Goal: Answer question/provide support

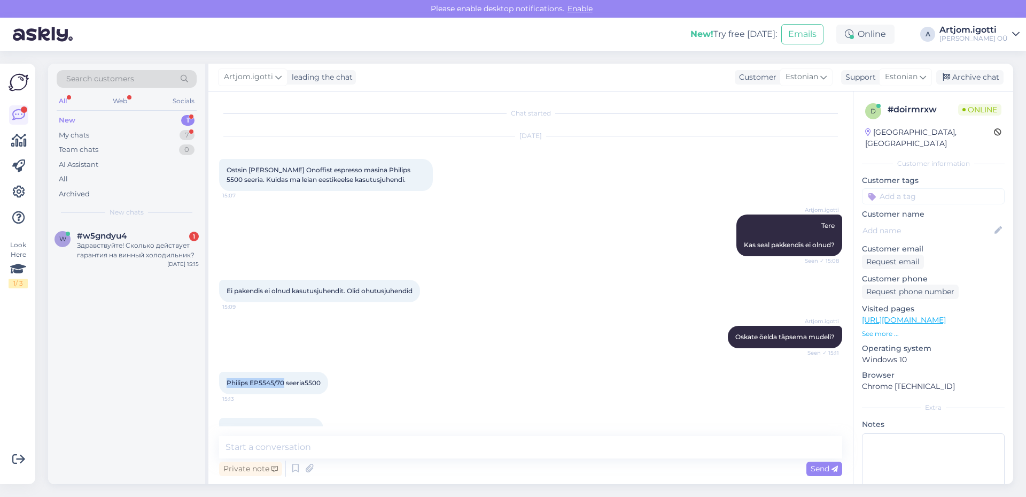
scroll to position [81, 0]
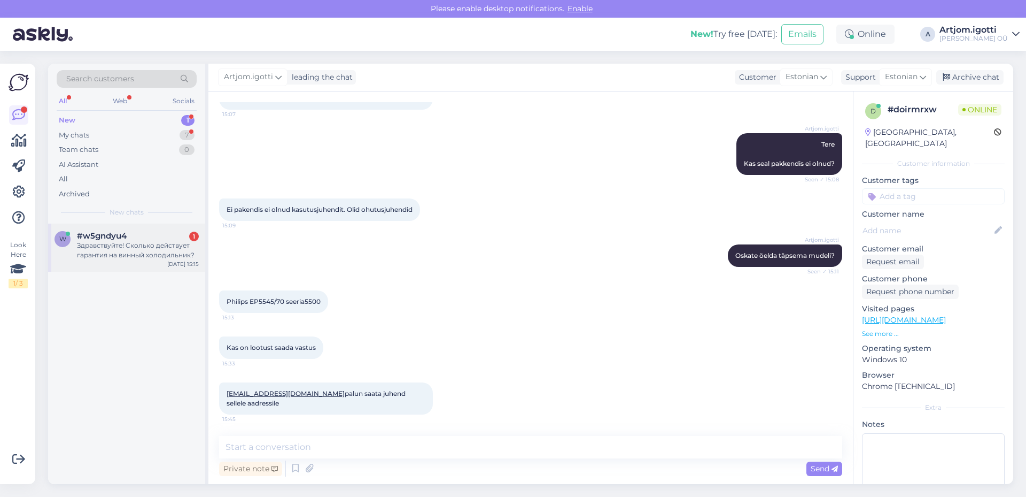
click at [153, 235] on div "#w5gndyu4 1" at bounding box center [138, 236] width 122 height 10
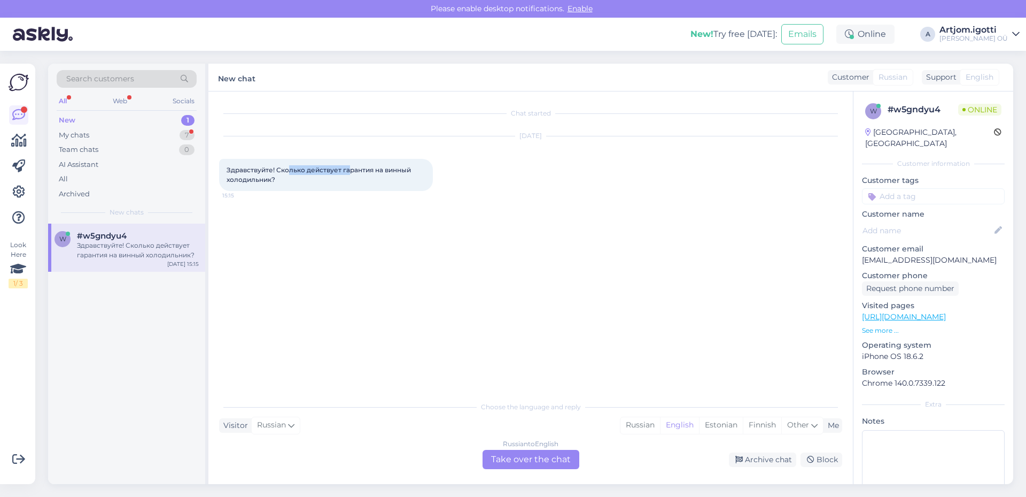
drag, startPoint x: 289, startPoint y: 164, endPoint x: 367, endPoint y: 174, distance: 78.8
click at [350, 169] on div "Здравствуйте! Сколько действует гарантия на винный холодильник? 15:15" at bounding box center [326, 175] width 214 height 32
click at [636, 418] on div "Russian" at bounding box center [641, 425] width 40 height 16
click at [559, 456] on div "Russian to Russian Take over the chat" at bounding box center [531, 459] width 97 height 19
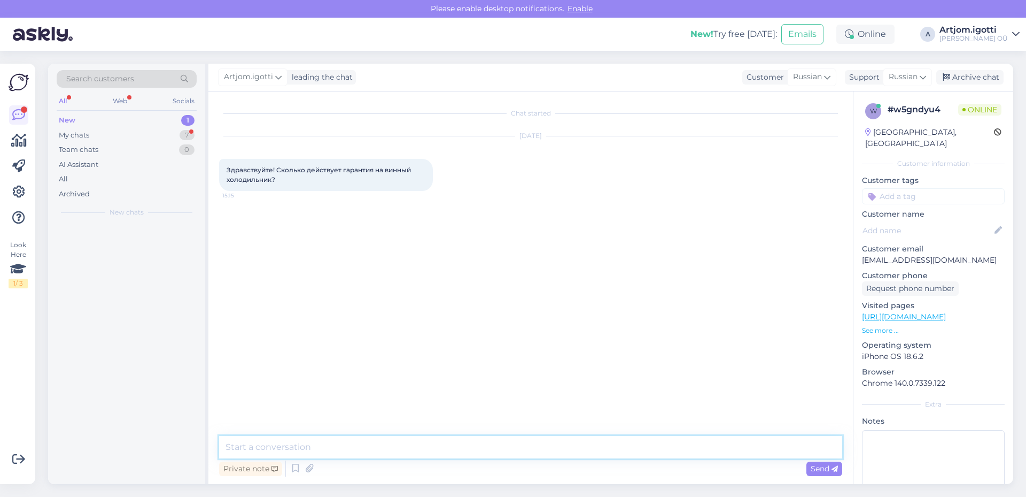
drag, startPoint x: 530, startPoint y: 455, endPoint x: 419, endPoint y: 444, distance: 112.3
click at [419, 444] on textarea at bounding box center [530, 447] width 623 height 22
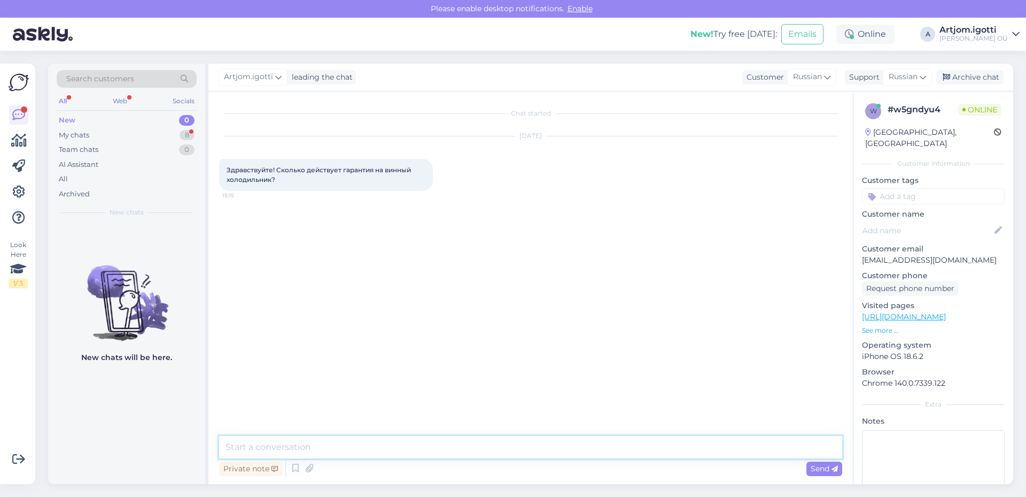
type textarea "P"
type textarea "Здравствуйте на все товары гарантия 2 года"
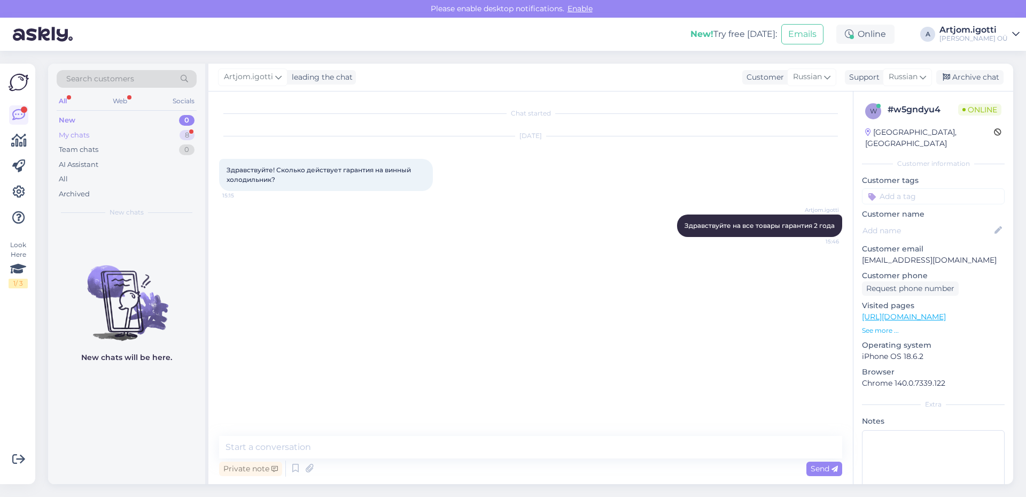
click at [81, 140] on div "My chats" at bounding box center [74, 135] width 30 height 11
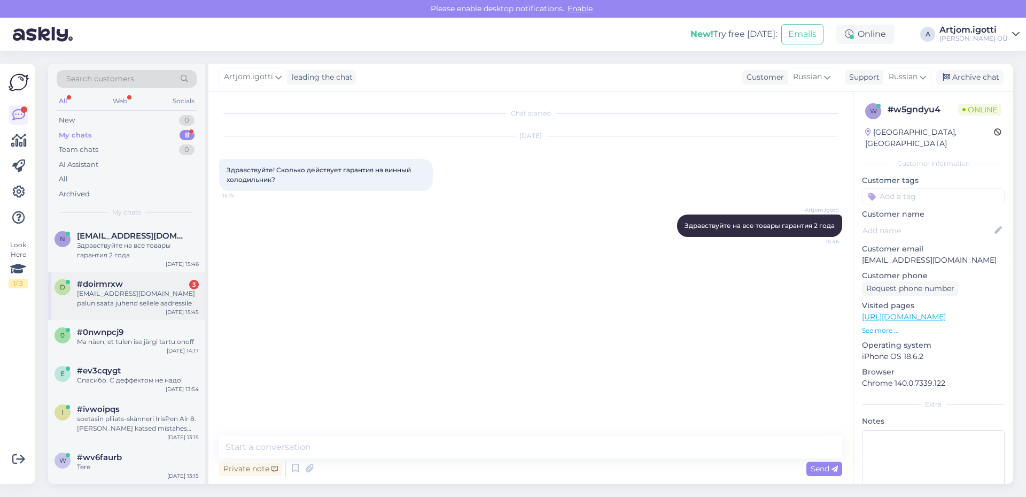
click at [134, 289] on div "enn.kallakas@gmail.com palun saata juhend sellele aadressile" at bounding box center [138, 298] width 122 height 19
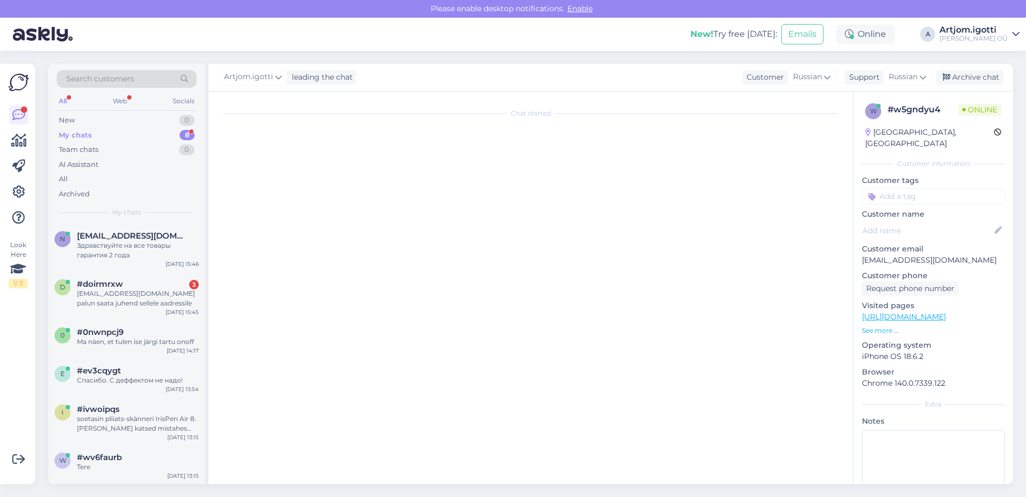
scroll to position [81, 0]
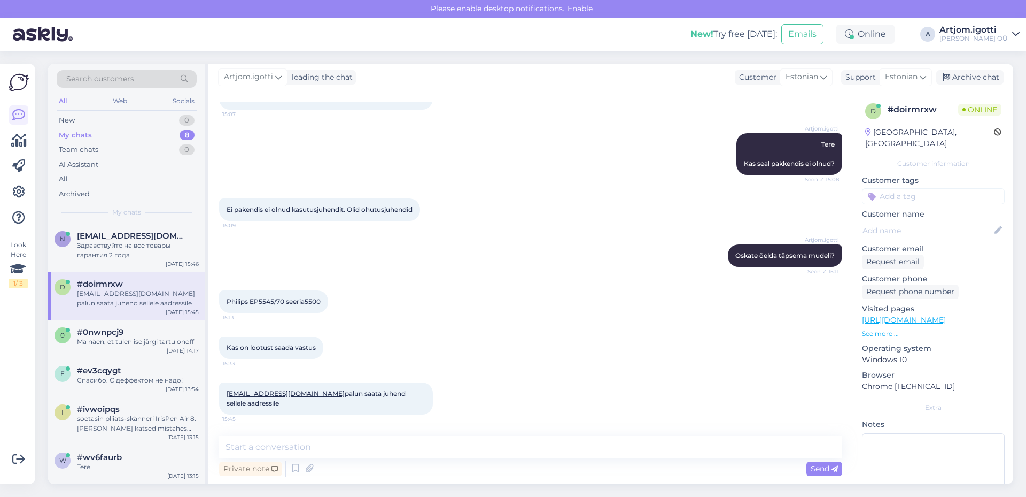
click at [336, 460] on div "Private note Send" at bounding box center [530, 468] width 623 height 20
click at [347, 442] on textarea at bounding box center [530, 447] width 623 height 22
type textarea "О"
type textarea "Jah, kohe kui [PERSON_NAME] [PERSON_NAME] e-mailile"
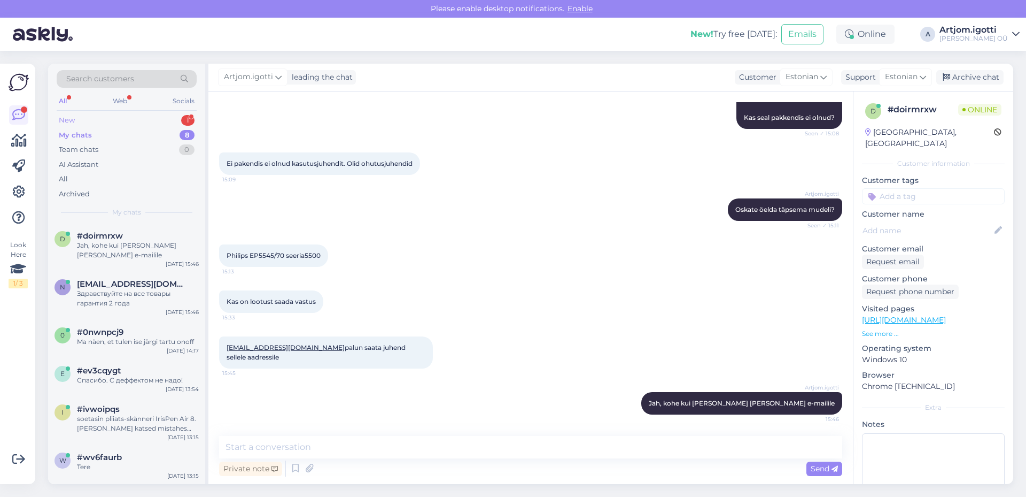
click at [154, 118] on div "New 1" at bounding box center [127, 120] width 140 height 15
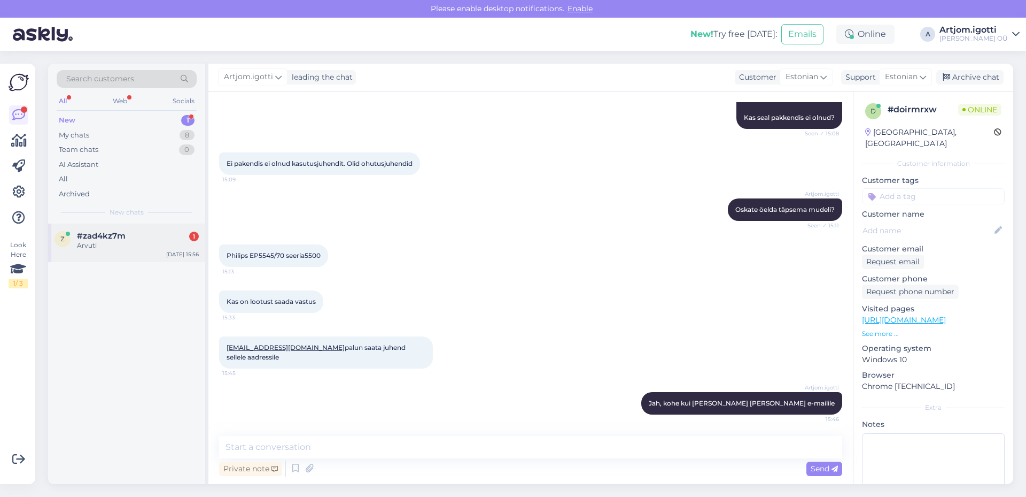
click at [157, 248] on div "Arvuti" at bounding box center [138, 246] width 122 height 10
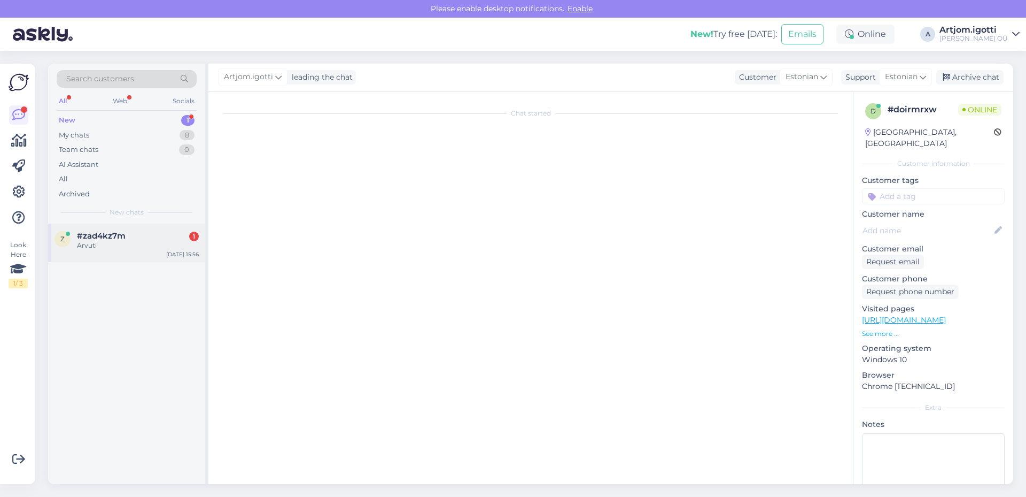
scroll to position [0, 0]
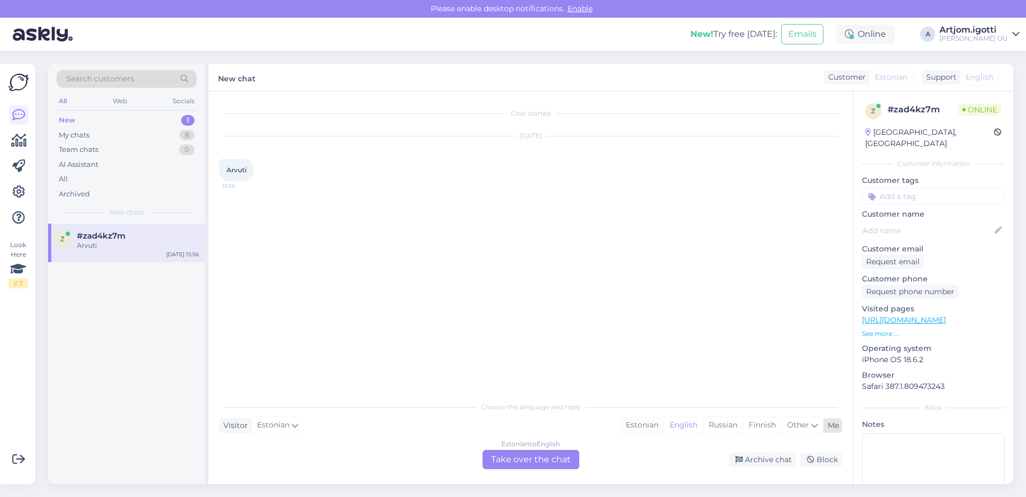
click at [656, 427] on div "Estonian" at bounding box center [642, 425] width 43 height 16
drag, startPoint x: 542, startPoint y: 463, endPoint x: 536, endPoint y: 463, distance: 5.9
click at [541, 463] on div "Estonian to Estonian Take over the chat" at bounding box center [531, 459] width 97 height 19
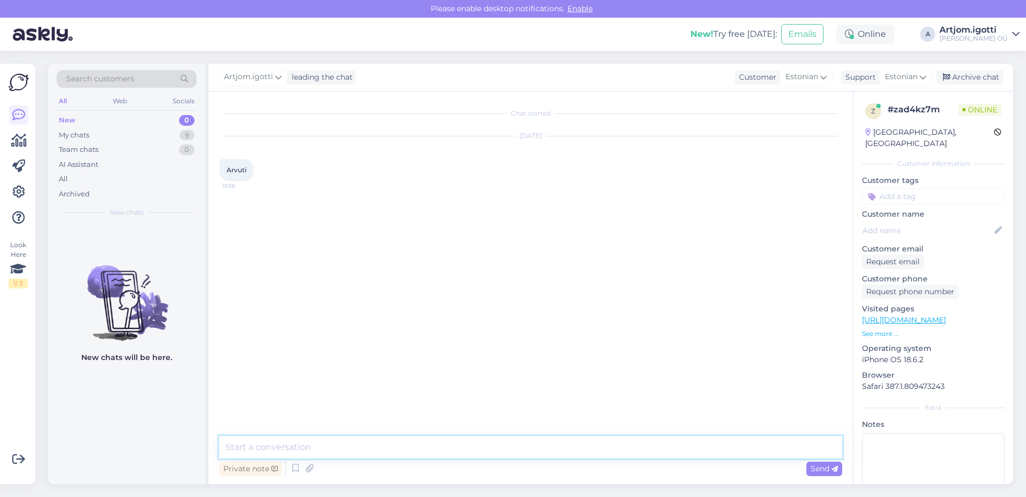
click at [421, 444] on textarea at bounding box center [530, 447] width 623 height 22
type textarea "Tere Mida teie mõtlete?"
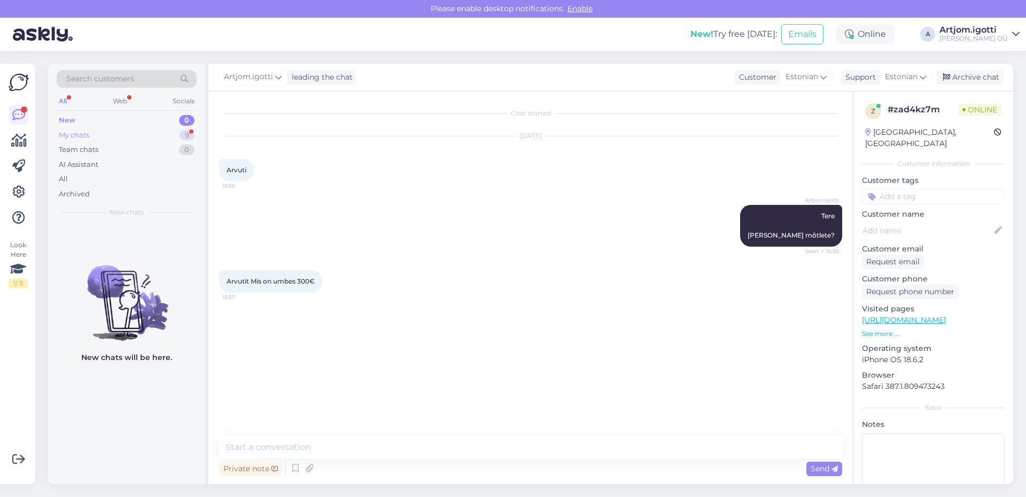
click at [140, 141] on div "My chats 9" at bounding box center [127, 135] width 140 height 15
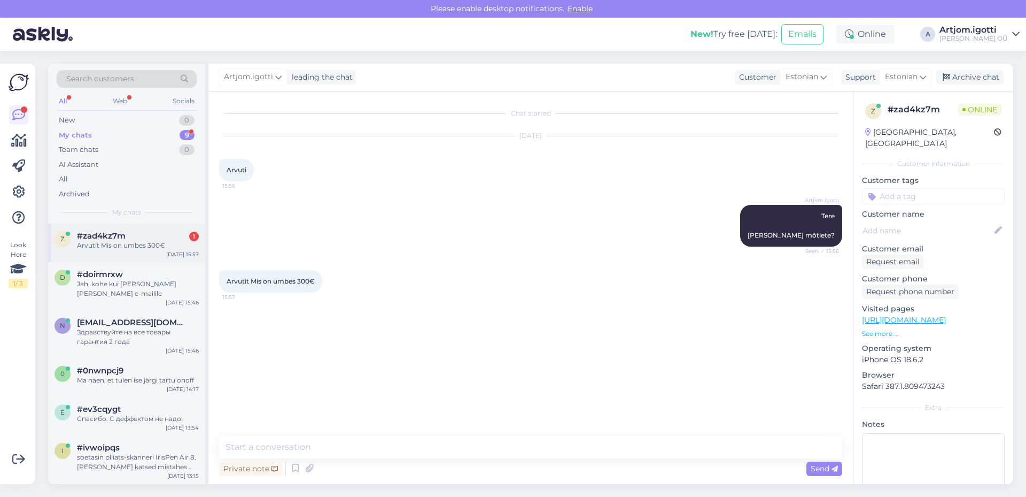
click at [151, 224] on div "z #zad4kz7m 1 Arvutit Mis on umbes 300€ Sep 30 15:57" at bounding box center [126, 242] width 157 height 38
click at [376, 453] on textarea at bounding box center [530, 447] width 623 height 22
type textarea "Lauaarvuti? Või sülearvut"
click at [140, 242] on div "Lauaarvuti? Või sülearvut" at bounding box center [138, 246] width 122 height 10
click at [970, 72] on div "Archive chat" at bounding box center [970, 77] width 67 height 14
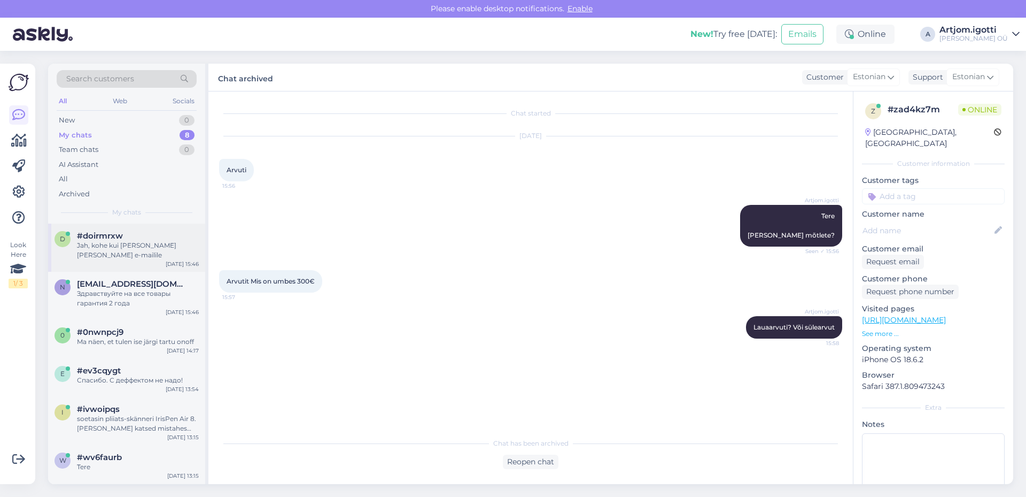
click at [127, 244] on div "Jah, kohe kui [PERSON_NAME] [PERSON_NAME] e-mailile" at bounding box center [138, 250] width 122 height 19
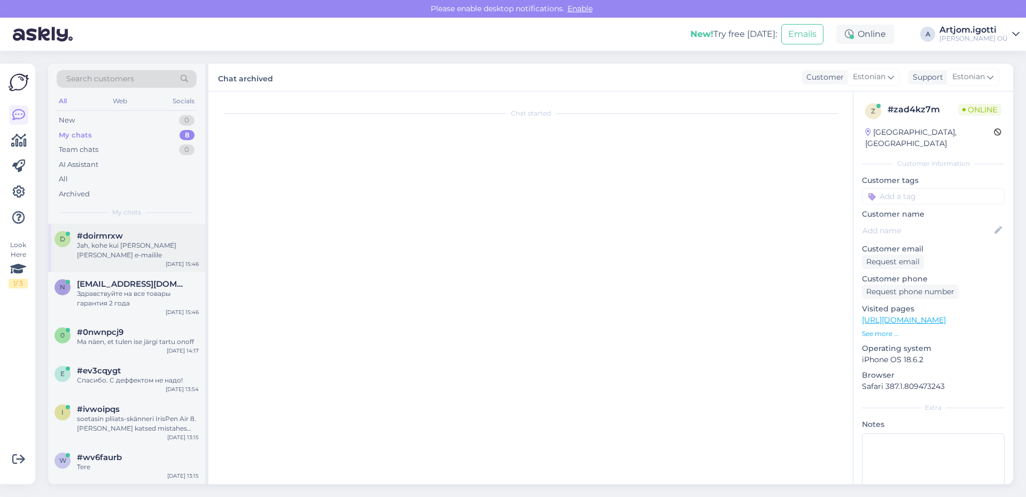
scroll to position [127, 0]
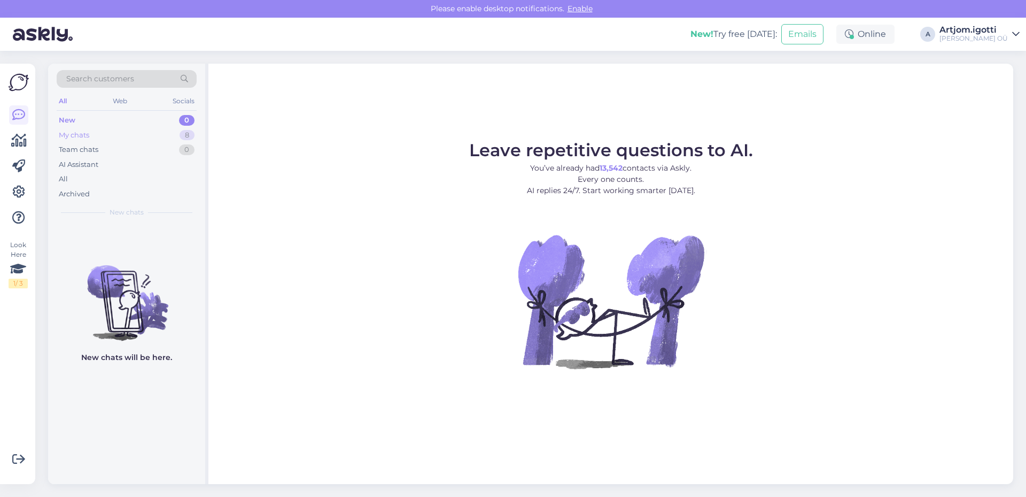
click at [120, 137] on div "My chats 8" at bounding box center [127, 135] width 140 height 15
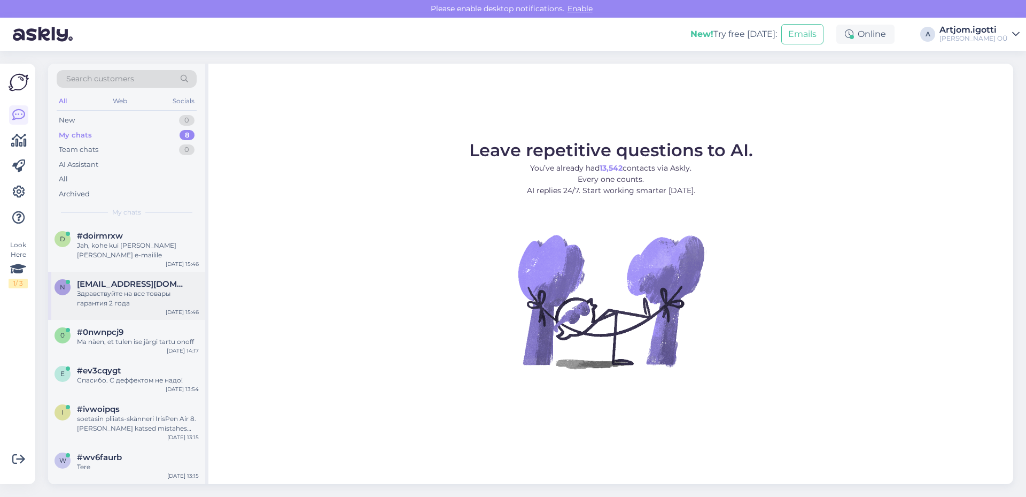
click at [150, 299] on div "Здравствуйте на все товары гарантия 2 года" at bounding box center [138, 298] width 122 height 19
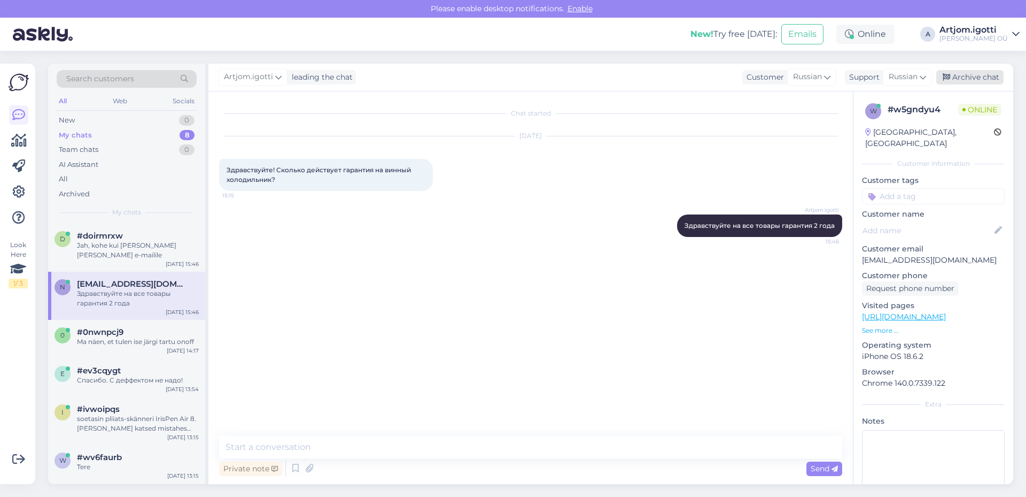
click at [981, 75] on div "Archive chat" at bounding box center [970, 77] width 67 height 14
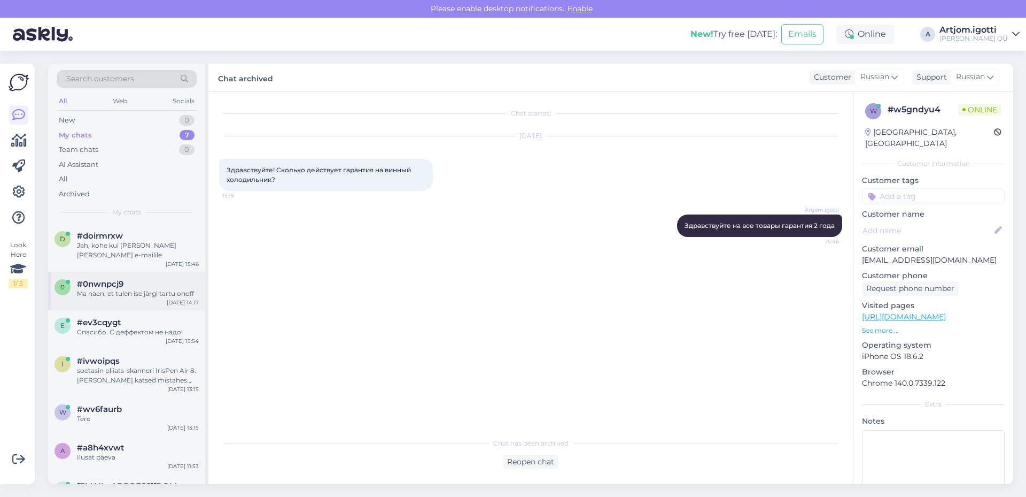
click at [154, 287] on div "#0nwnpcj9" at bounding box center [138, 284] width 122 height 10
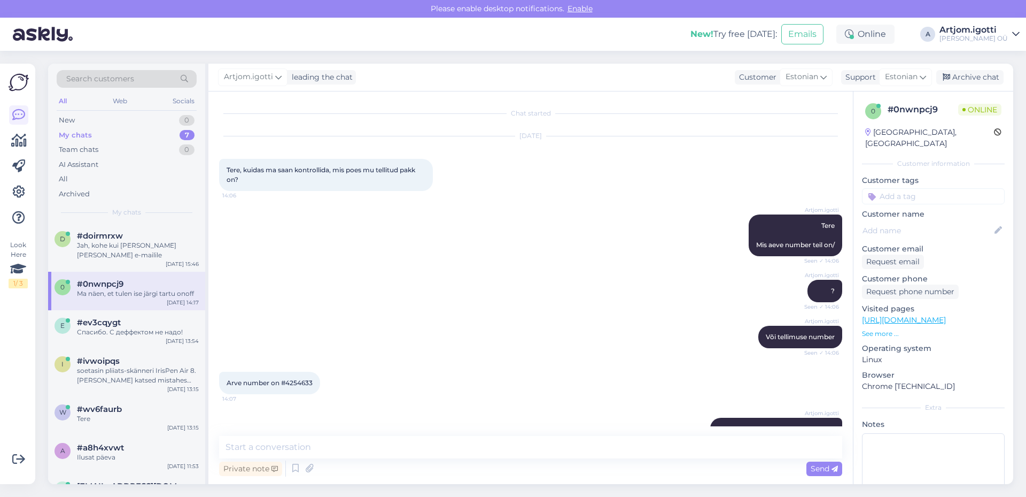
scroll to position [26, 0]
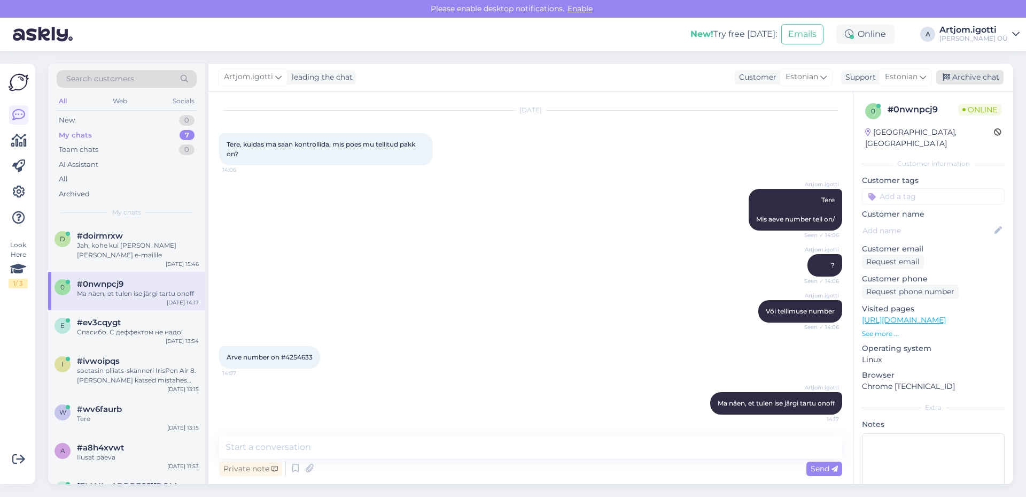
click at [968, 79] on div "Archive chat" at bounding box center [970, 77] width 67 height 14
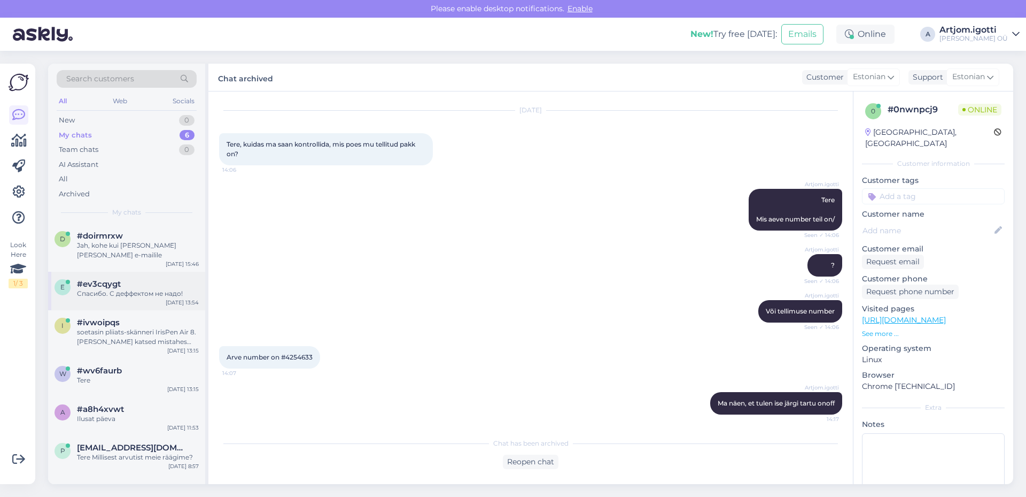
click at [147, 298] on div "Спасибо. С деффектом не надо!" at bounding box center [138, 294] width 122 height 10
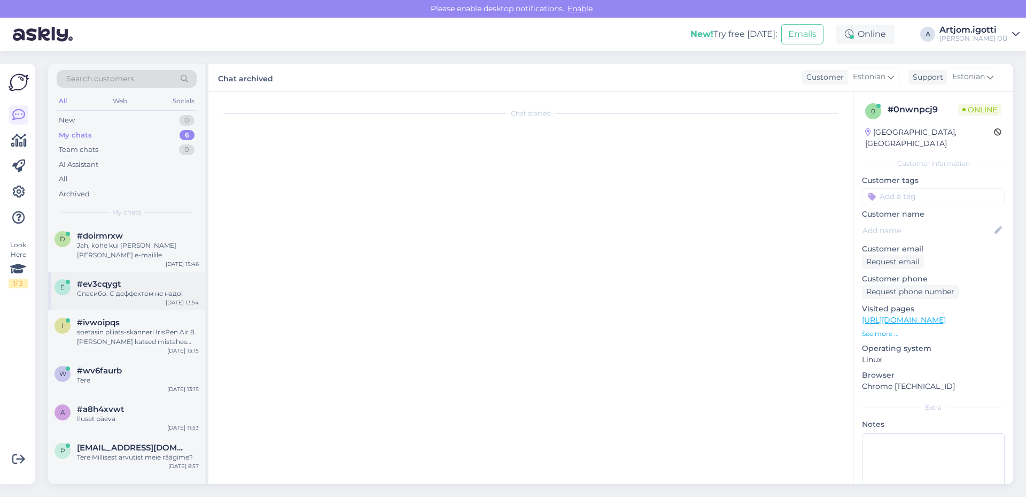
scroll to position [45, 0]
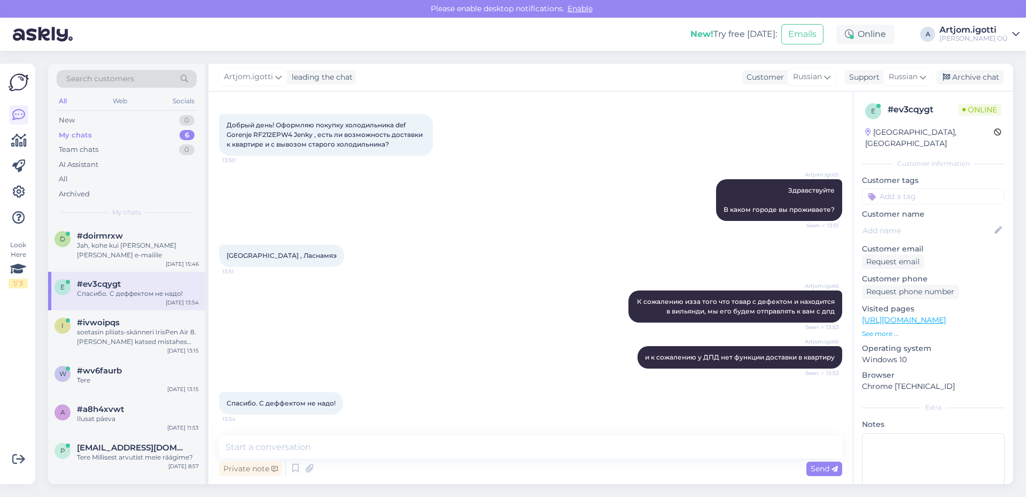
click at [968, 66] on div "Artjom.[PERSON_NAME] leading the chat Customer Russian Support Russian Archive …" at bounding box center [610, 78] width 805 height 28
click at [964, 76] on div "Archive chat" at bounding box center [970, 77] width 67 height 14
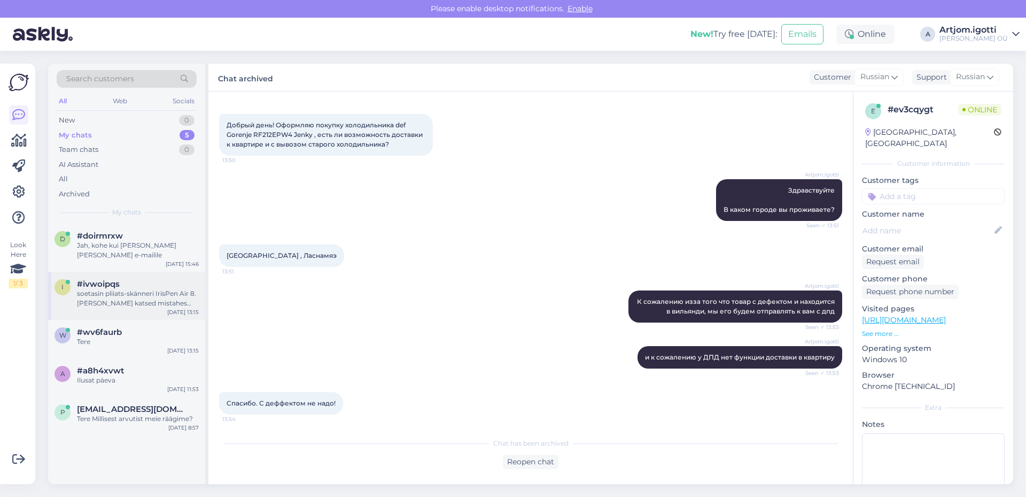
click at [136, 308] on div "i #ivwoipqs soetasin pliiats-skänneri IrisPen Air 8. [PERSON_NAME] katsed mista…" at bounding box center [126, 296] width 157 height 48
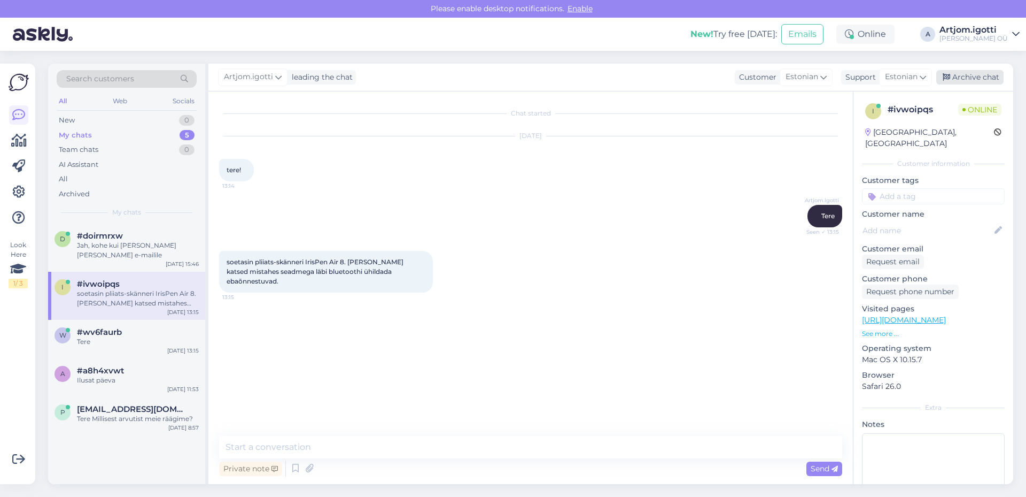
click at [962, 74] on div "Archive chat" at bounding box center [970, 77] width 67 height 14
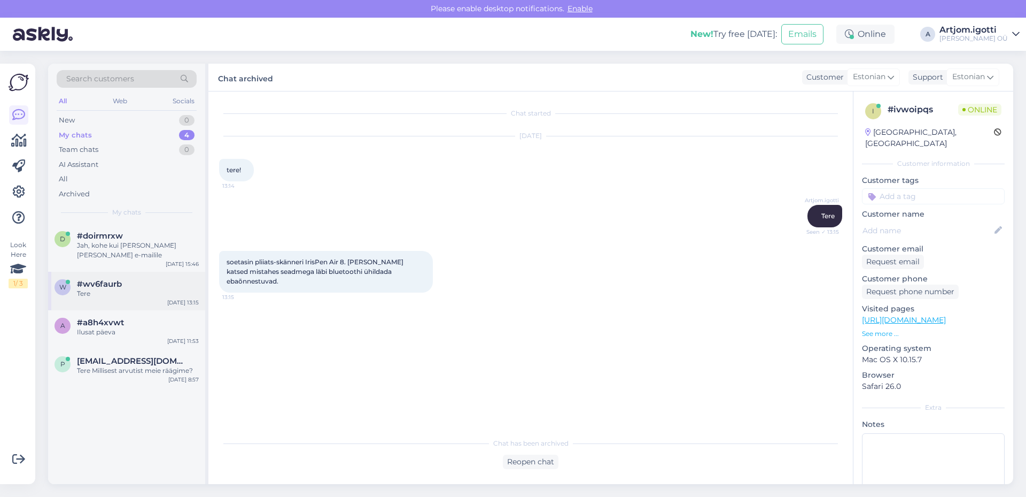
click at [128, 300] on div "w #wv6faurb Tere [DATE] 13:15" at bounding box center [126, 291] width 157 height 38
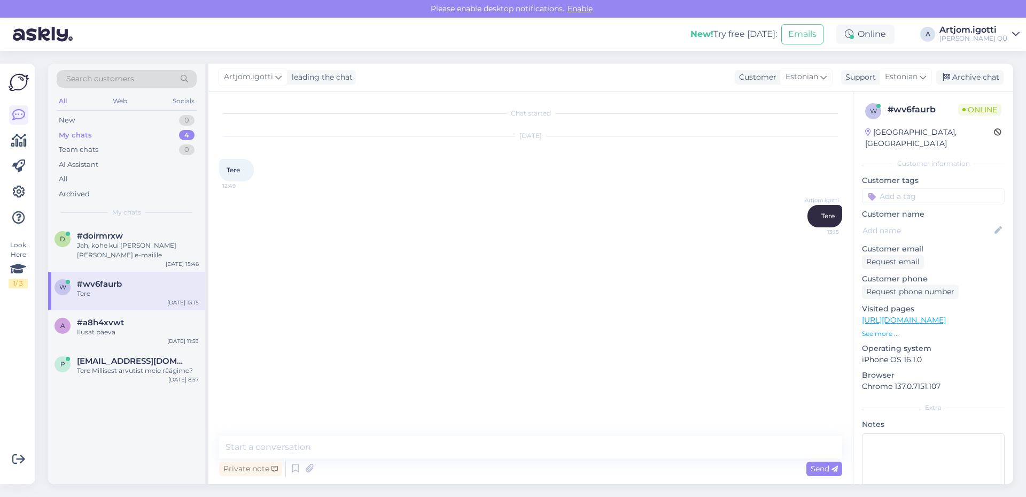
click at [969, 67] on div "Artjom.[PERSON_NAME] leading the chat Customer Estonian Support Estonian Archiv…" at bounding box center [610, 78] width 805 height 28
click at [991, 73] on div "Archive chat" at bounding box center [970, 77] width 67 height 14
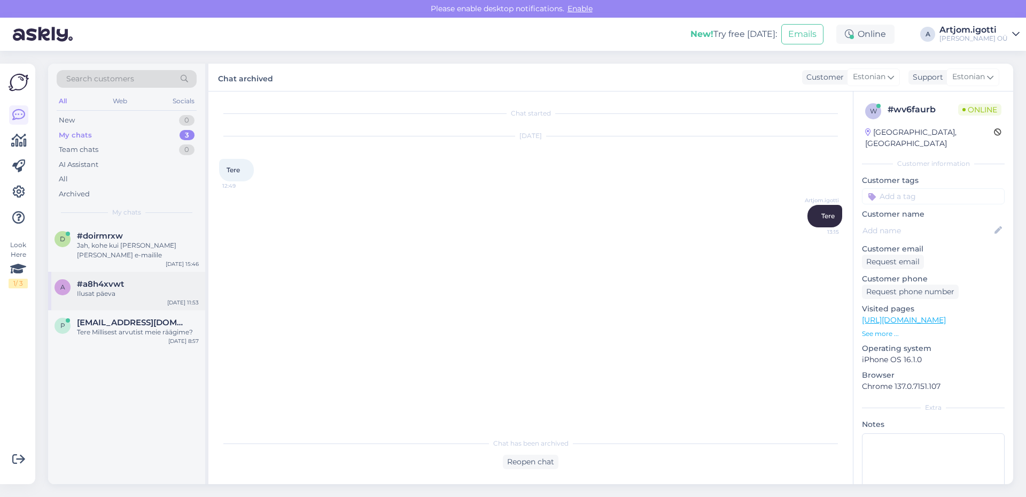
click at [133, 297] on div "Ilusat päeva" at bounding box center [138, 294] width 122 height 10
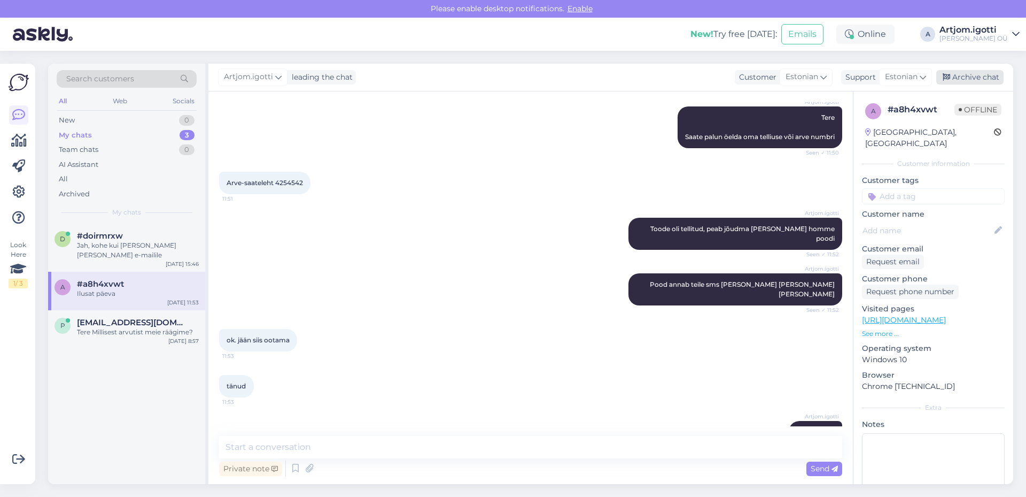
click at [966, 81] on div "Archive chat" at bounding box center [970, 77] width 67 height 14
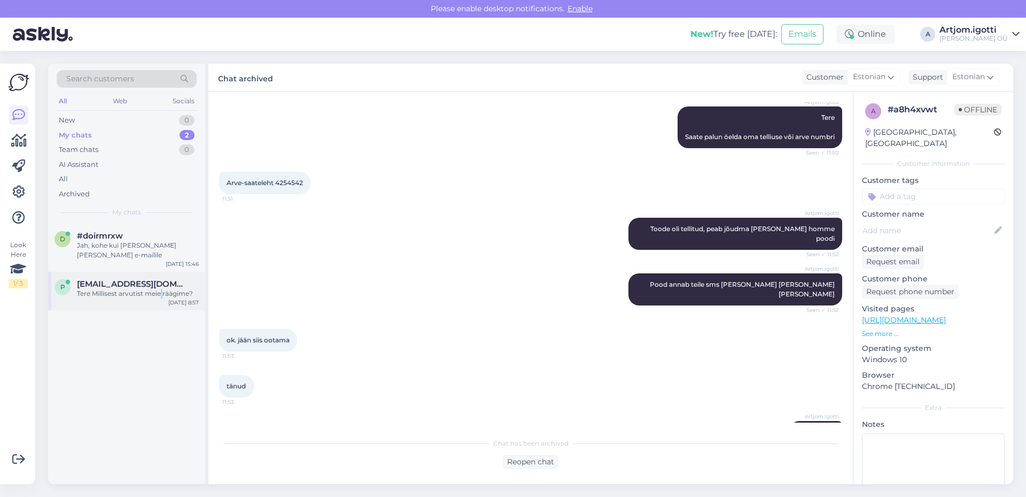
click at [161, 302] on div "p [EMAIL_ADDRESS][DOMAIN_NAME] Tere Millisest arvutist meie räägime? [DATE] 8:57" at bounding box center [126, 291] width 157 height 38
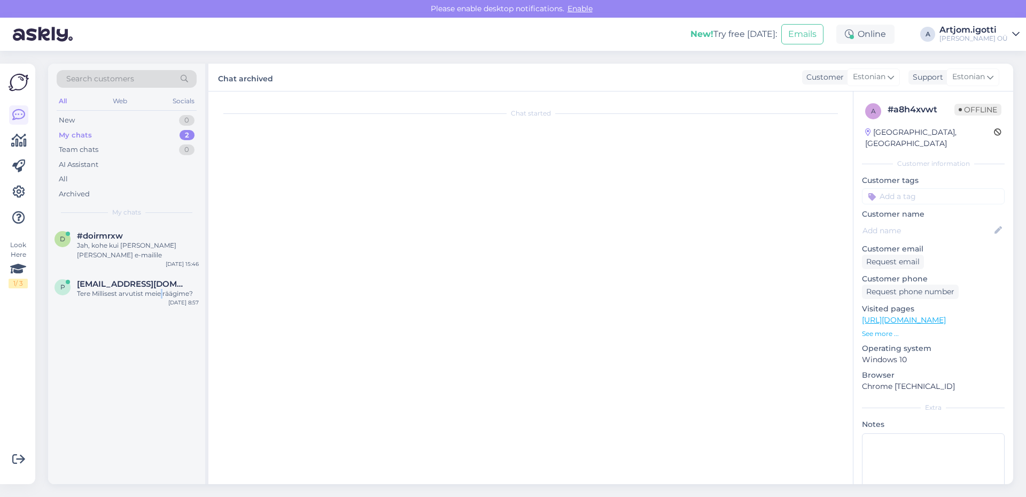
scroll to position [0, 0]
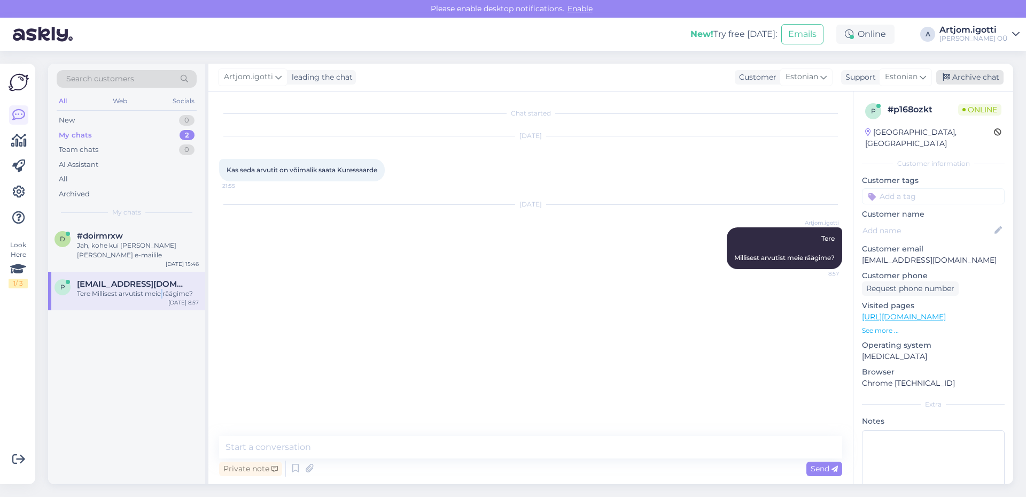
click at [971, 83] on div "Archive chat" at bounding box center [970, 77] width 67 height 14
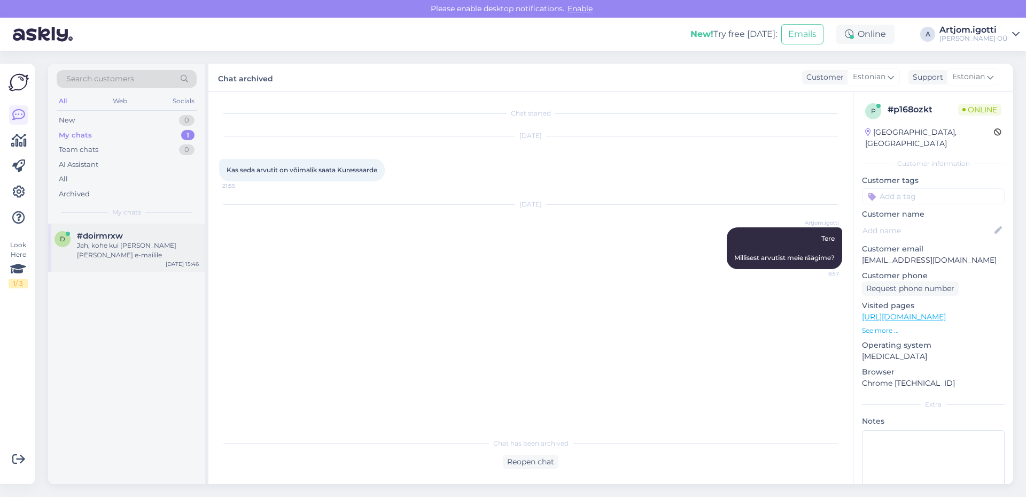
click at [108, 236] on span "#doirmrxw" at bounding box center [100, 236] width 46 height 10
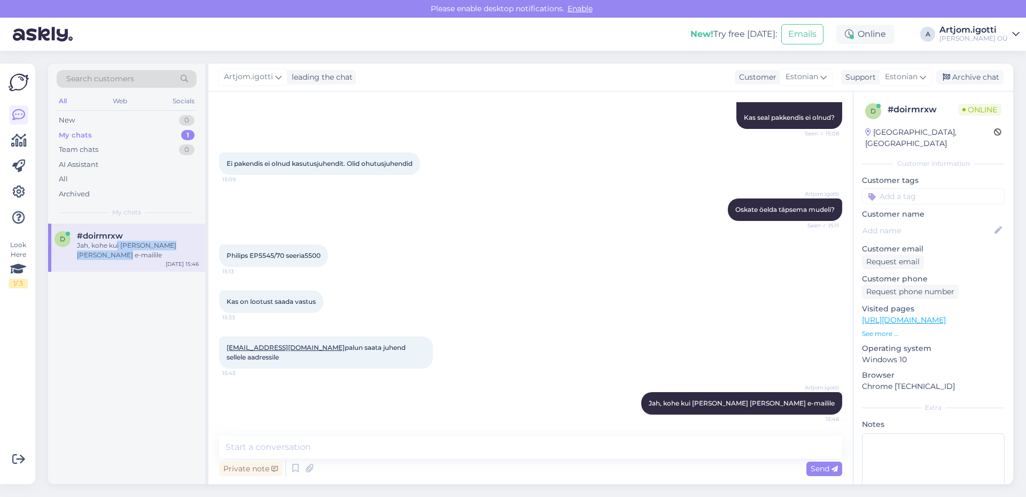
drag, startPoint x: 115, startPoint y: 241, endPoint x: 178, endPoint y: 250, distance: 63.2
click at [178, 250] on div "Jah, kohe kui [PERSON_NAME] [PERSON_NAME] e-mailile" at bounding box center [138, 250] width 122 height 19
drag, startPoint x: 326, startPoint y: 256, endPoint x: 303, endPoint y: 256, distance: 23.0
click at [305, 256] on div "Philips EP5545/70 seeria5500 15:13" at bounding box center [273, 255] width 109 height 22
drag, startPoint x: 228, startPoint y: 255, endPoint x: 284, endPoint y: 253, distance: 55.6
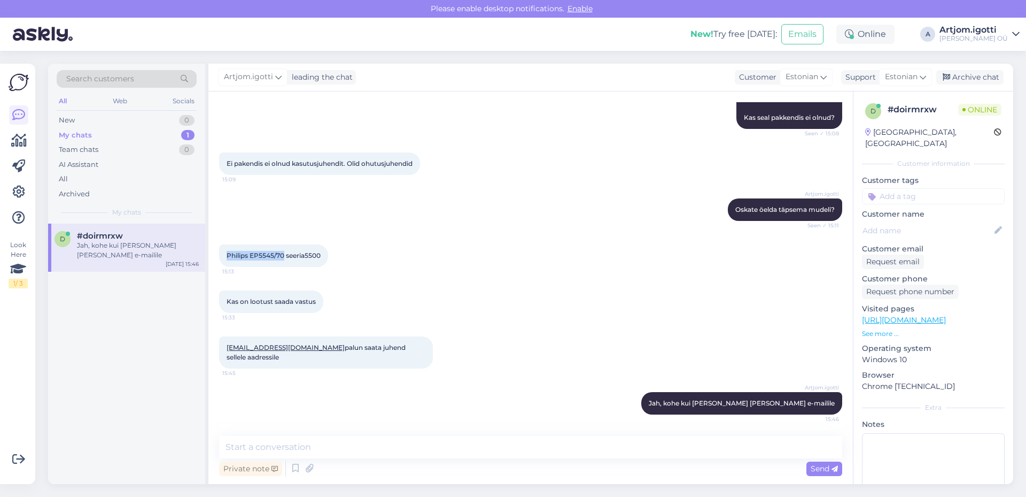
click at [284, 253] on span "Philips EP5545/70 seeria5500" at bounding box center [274, 255] width 94 height 8
copy span "Philips EP5545/70"
click at [310, 259] on div "Philips EP5545/70 seeria5500 15:13" at bounding box center [273, 255] width 109 height 22
drag, startPoint x: 225, startPoint y: 346, endPoint x: 307, endPoint y: 350, distance: 81.9
click at [307, 350] on div "[EMAIL_ADDRESS][DOMAIN_NAME] palun saata juhend sellele aadressile 15:45" at bounding box center [326, 352] width 214 height 32
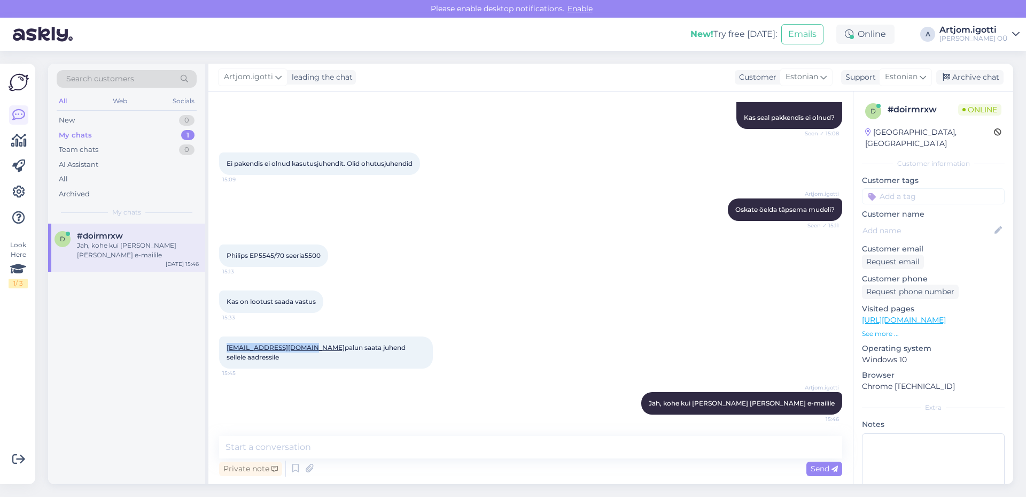
copy link "[EMAIL_ADDRESS][DOMAIN_NAME]"
click at [949, 76] on icon at bounding box center [946, 77] width 7 height 7
